Goal: Information Seeking & Learning: Learn about a topic

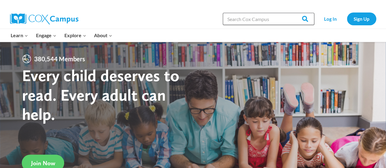
click at [237, 20] on input "Search in https://coxcampus.org/" at bounding box center [268, 19] width 91 height 12
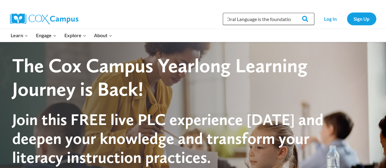
scroll to position [0, 4]
type input "Oral Language is the foundation"
click at [303, 17] on input "Search" at bounding box center [302, 19] width 24 height 12
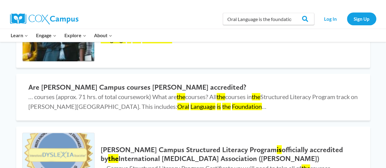
scroll to position [140, 0]
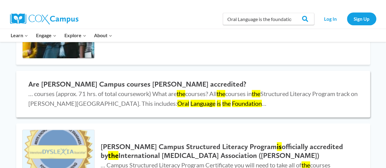
click at [158, 97] on span "… courses (approx. 71 hrs. of total coursework) What are the courses? All the c…" at bounding box center [192, 98] width 329 height 17
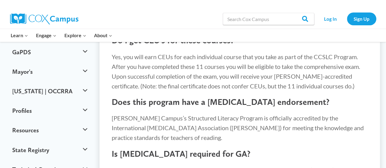
scroll to position [424, 0]
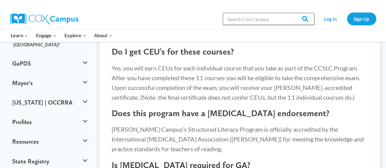
click at [238, 20] on input "Search in [URL][DOMAIN_NAME]" at bounding box center [268, 19] width 91 height 12
type input "Oral language is the foundation for literacy"
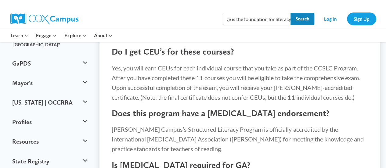
scroll to position [0, 0]
click at [306, 20] on input "Search" at bounding box center [302, 19] width 24 height 12
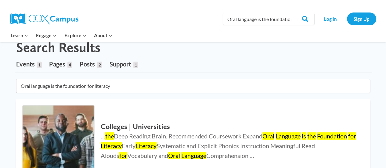
scroll to position [11, 0]
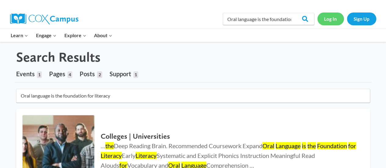
click at [332, 22] on link "Log In" at bounding box center [330, 19] width 27 height 13
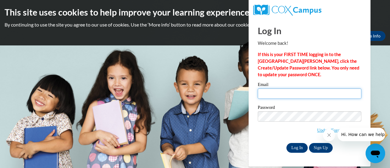
type input "e030968@muscogee.k12.ga.us"
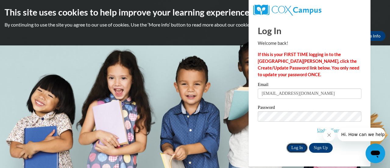
click at [299, 146] on input "Log In" at bounding box center [297, 148] width 21 height 10
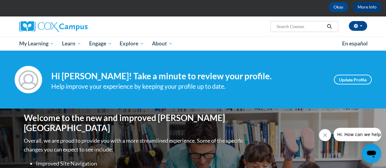
scroll to position [40, 0]
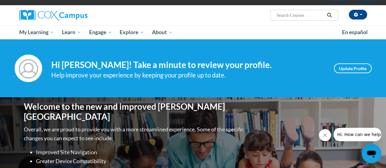
drag, startPoint x: 389, startPoint y: 13, endPoint x: 379, endPoint y: 22, distance: 13.2
click at [379, 22] on html "This site uses cookies to help improve your learning experience. By continuing …" at bounding box center [193, 44] width 386 height 168
click at [284, 16] on input "Search..." at bounding box center [300, 15] width 49 height 7
type input "oral language is the foundation for literacy"
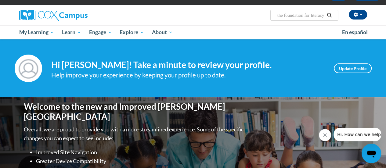
scroll to position [0, 0]
click at [329, 16] on icon "Search" at bounding box center [329, 15] width 5 height 5
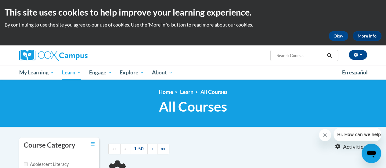
type input "oral language is the foundation for literacy"
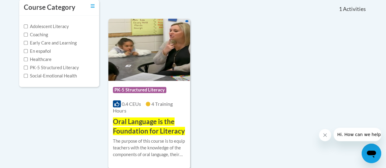
scroll to position [149, 0]
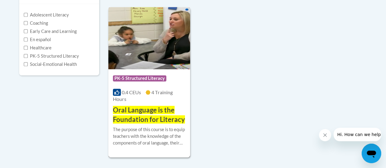
click at [140, 112] on span "Oral Language is the Foundation for Literacy" at bounding box center [149, 115] width 72 height 18
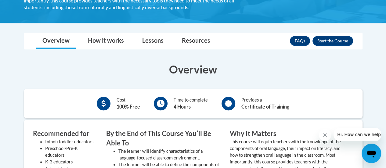
scroll to position [108, 0]
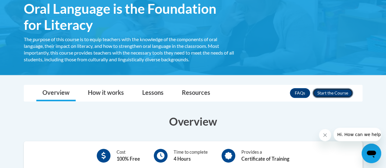
click at [330, 91] on button "Enroll" at bounding box center [332, 93] width 41 height 10
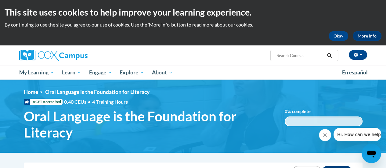
click at [335, 95] on ol "Home Oral Language is the Foundation for Literacy" at bounding box center [193, 92] width 338 height 7
click at [333, 97] on div "<en>My Learning</en><fr>New fr_My Learning</fr><it>New it_My Learning</it><de>N…" at bounding box center [193, 116] width 357 height 55
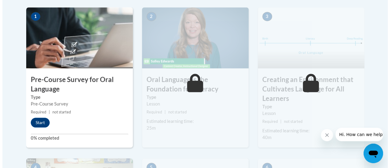
scroll to position [213, 0]
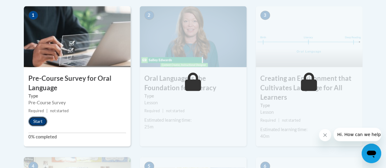
click at [36, 121] on button "Start" at bounding box center [37, 121] width 19 height 10
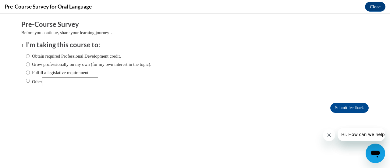
scroll to position [0, 0]
click at [26, 56] on input "Obtain required Professional Development credit." at bounding box center [28, 56] width 4 height 7
radio input "true"
click at [237, 125] on div "Comments Pre-Course Survey Before you continue, share your learning journey… I'…" at bounding box center [195, 85] width 357 height 142
click at [339, 105] on input "Submit feedback" at bounding box center [350, 108] width 38 height 10
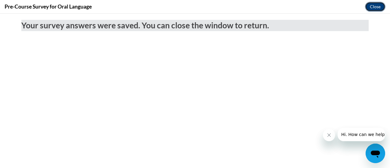
click at [373, 8] on button "Close" at bounding box center [375, 7] width 20 height 10
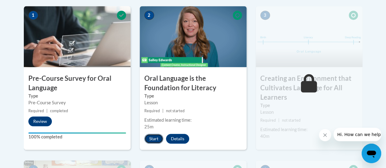
click at [150, 138] on button "Start" at bounding box center [153, 139] width 19 height 10
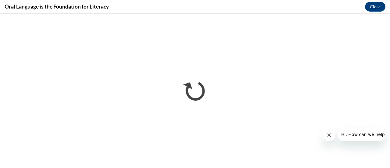
click at [330, 138] on button "Close message from company" at bounding box center [329, 135] width 12 height 12
